Goal: Task Accomplishment & Management: Use online tool/utility

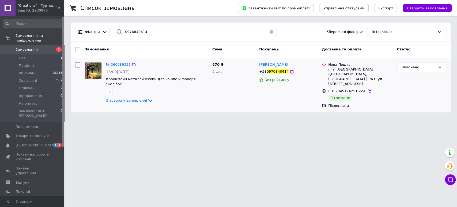
type input "0976840414"
click at [117, 63] on span "№ 360089321" at bounding box center [118, 64] width 25 height 4
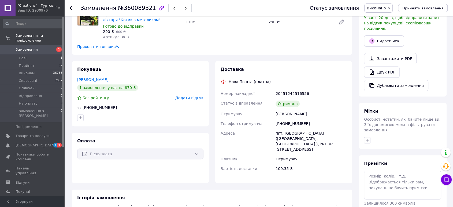
scroll to position [149, 0]
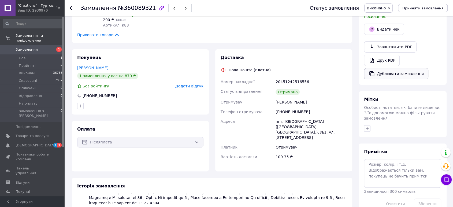
click at [391, 70] on button "Дублювати замовлення" at bounding box center [396, 73] width 64 height 11
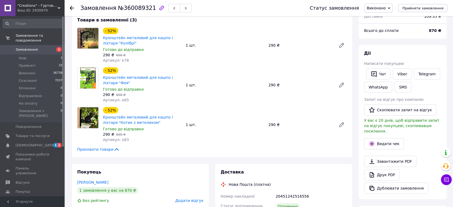
scroll to position [0, 0]
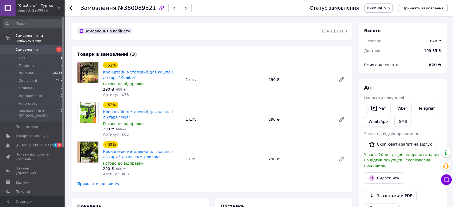
click at [25, 47] on span "Замовлення" at bounding box center [27, 49] width 22 height 5
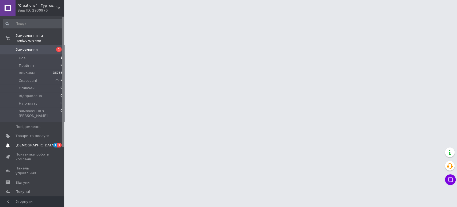
click at [32, 143] on span "[DEMOGRAPHIC_DATA]" at bounding box center [36, 145] width 40 height 5
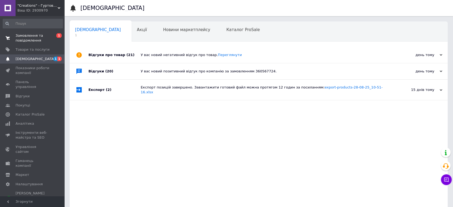
click at [32, 40] on span "Замовлення та повідомлення" at bounding box center [33, 38] width 34 height 10
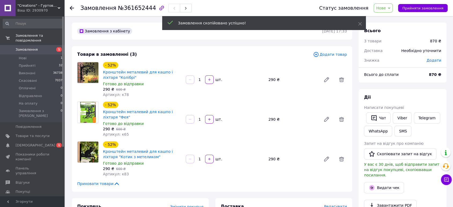
click at [325, 53] on span "Додати товар" at bounding box center [330, 54] width 34 height 6
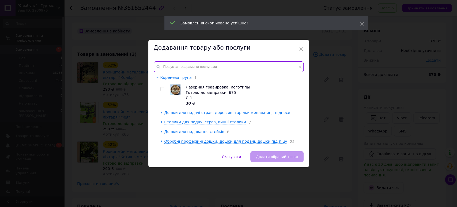
click at [186, 66] on input "text" at bounding box center [229, 66] width 150 height 11
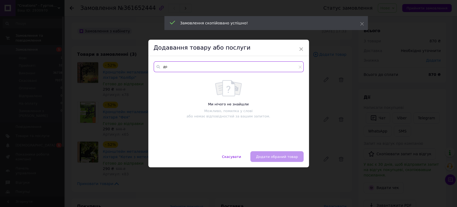
type input "д"
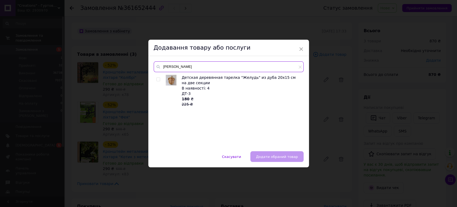
type input "жолудь"
click at [157, 79] on input "checkbox" at bounding box center [157, 79] width 3 height 3
checkbox input "true"
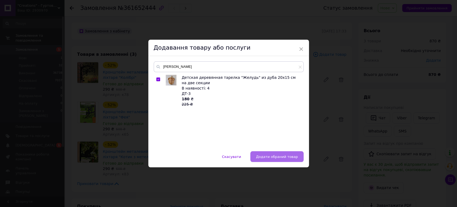
click at [272, 154] on button "Додати обраний товар" at bounding box center [276, 156] width 53 height 11
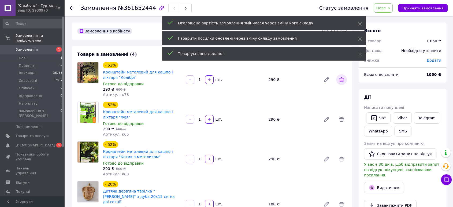
click at [342, 79] on icon at bounding box center [341, 79] width 6 height 6
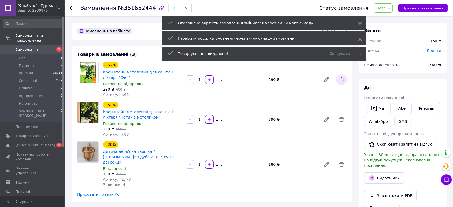
click at [342, 79] on icon at bounding box center [341, 79] width 5 height 5
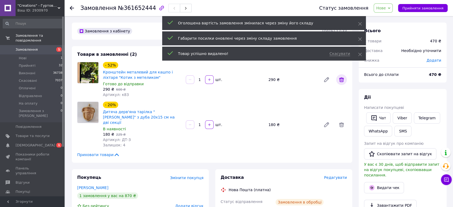
click at [341, 78] on icon at bounding box center [341, 79] width 6 height 6
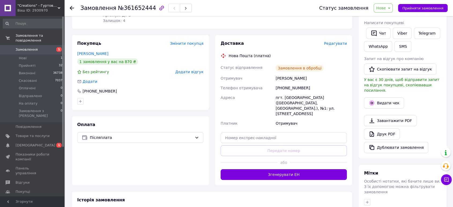
scroll to position [30, 0]
